Goal: Task Accomplishment & Management: Use online tool/utility

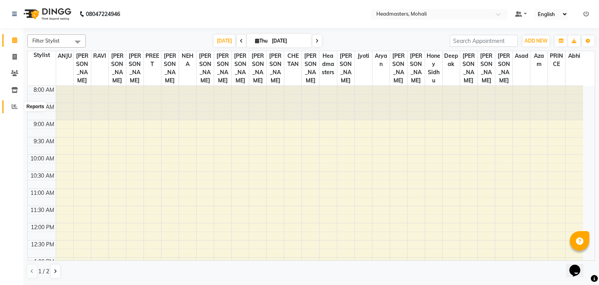
click at [14, 109] on icon at bounding box center [15, 106] width 6 height 6
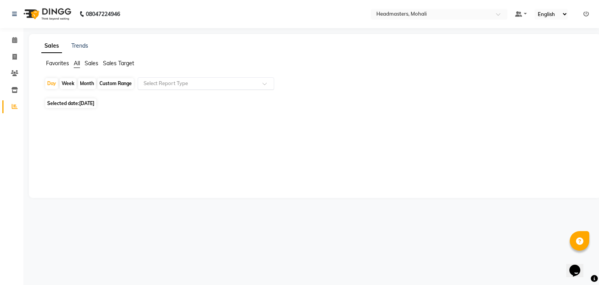
click at [233, 79] on div "Select Report Type" at bounding box center [206, 83] width 136 height 12
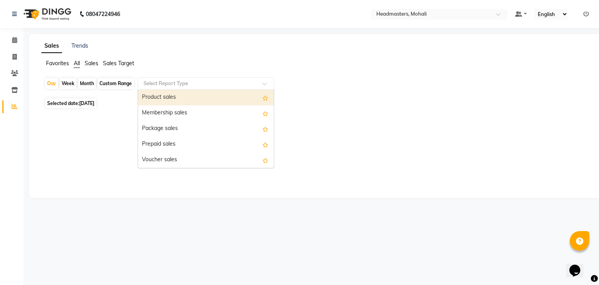
click at [221, 96] on div "Product sales" at bounding box center [206, 98] width 136 height 16
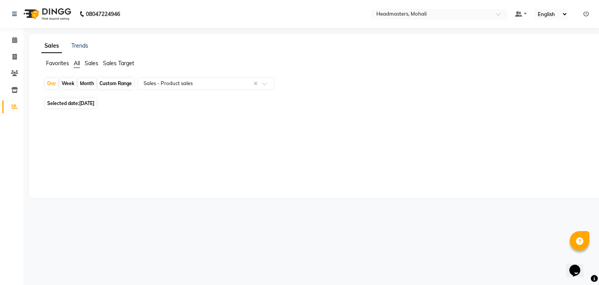
click at [95, 98] on div "Day Week Month Custom Range Select Report Type × Sales - Product sales × Select…" at bounding box center [314, 100] width 547 height 46
click at [94, 104] on span "[DATE]" at bounding box center [86, 103] width 15 height 6
select select "9"
select select "2025"
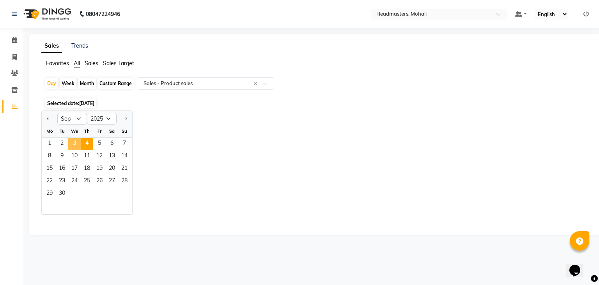
click at [76, 145] on span "3" at bounding box center [74, 144] width 12 height 12
select select "csv"
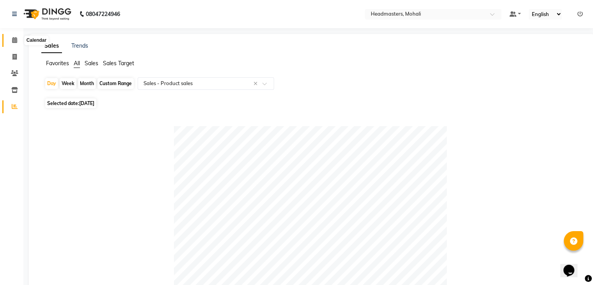
click at [14, 41] on icon at bounding box center [14, 40] width 5 height 6
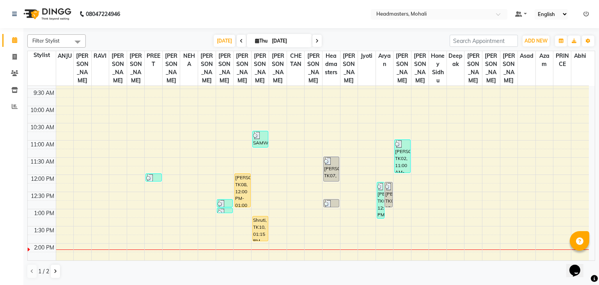
scroll to position [50, 0]
click at [52, 274] on button at bounding box center [55, 270] width 9 height 13
